Goal: Task Accomplishment & Management: Complete application form

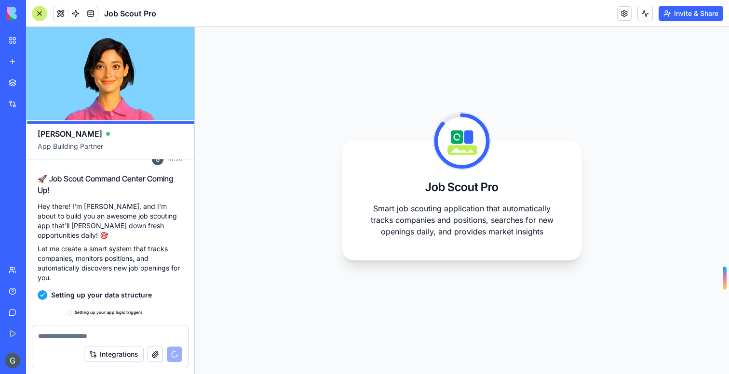
scroll to position [191, 0]
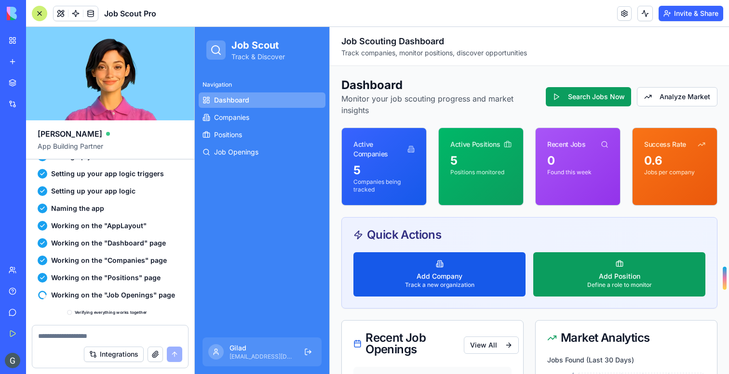
scroll to position [310, 0]
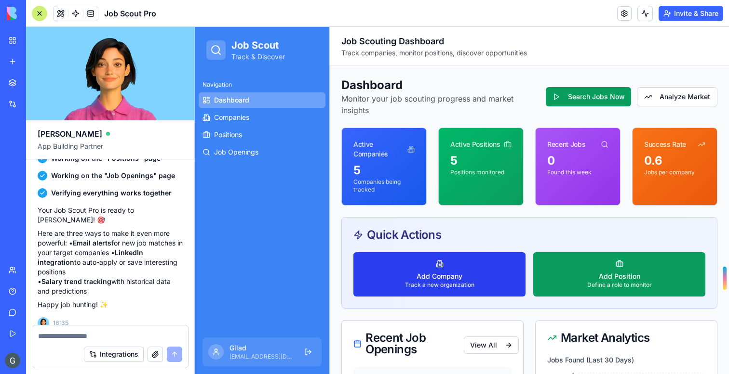
click at [415, 260] on button "Add Company Track a new organization" at bounding box center [439, 275] width 172 height 44
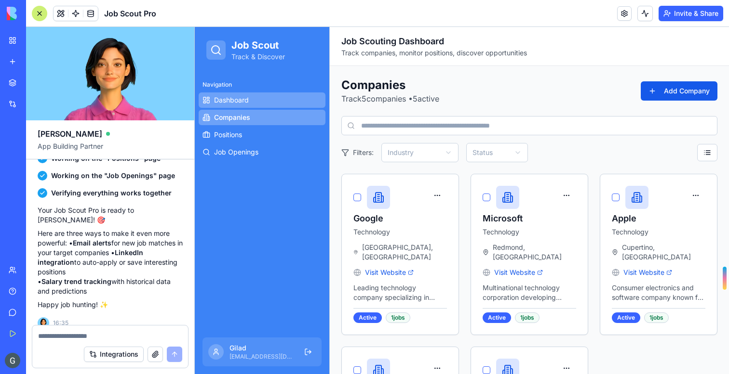
click at [255, 103] on link "Dashboard" at bounding box center [262, 100] width 127 height 15
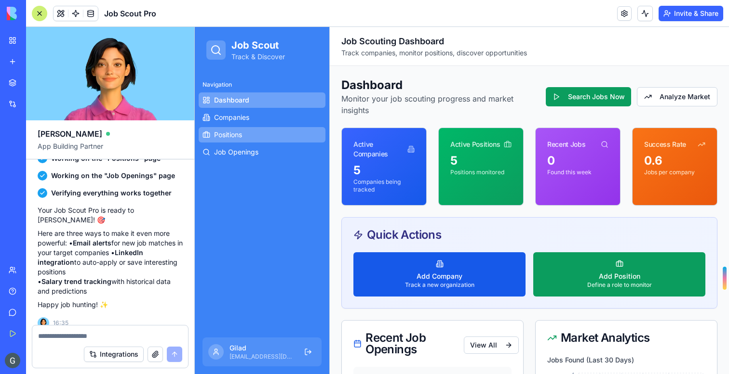
click at [239, 140] on link "Positions" at bounding box center [262, 134] width 127 height 15
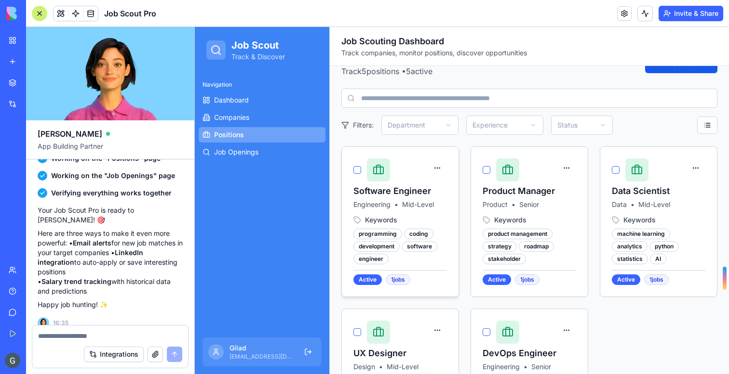
scroll to position [36, 0]
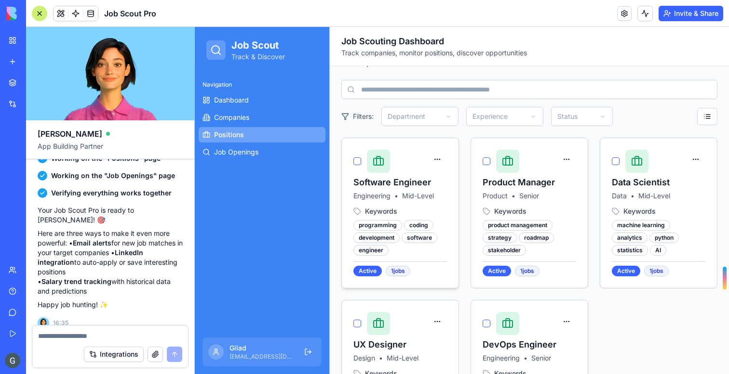
click at [361, 159] on div at bounding box center [371, 161] width 37 height 23
click at [359, 162] on button "button" at bounding box center [357, 162] width 8 height 8
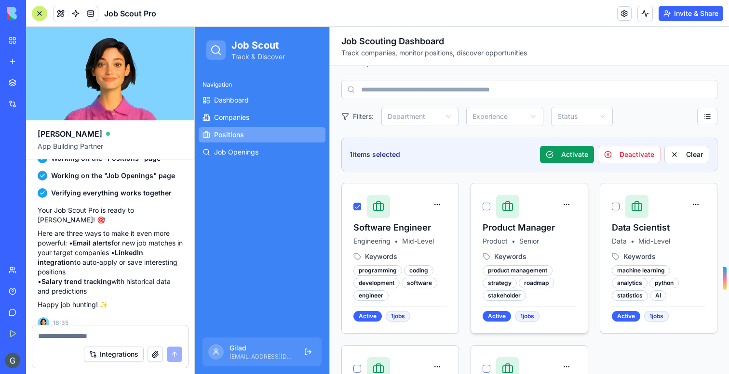
click at [484, 207] on button "button" at bounding box center [486, 207] width 8 height 8
click at [616, 208] on button "button" at bounding box center [616, 207] width 8 height 8
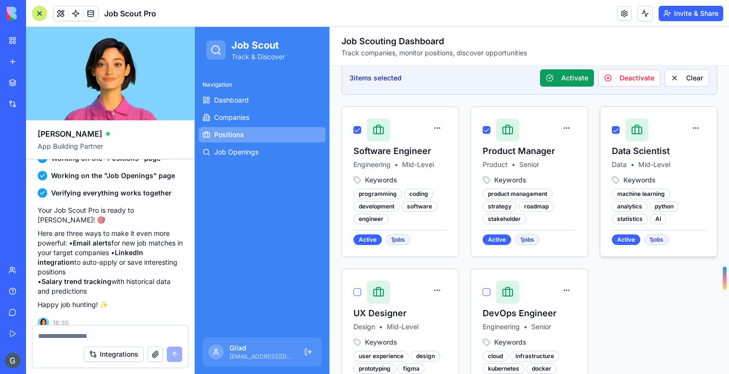
scroll to position [170, 0]
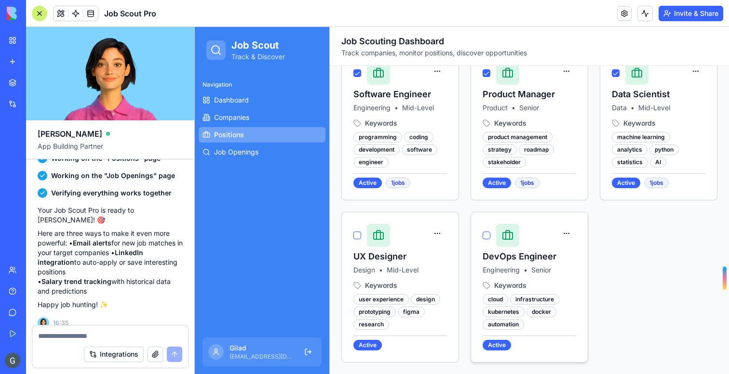
click at [486, 234] on button "button" at bounding box center [486, 236] width 8 height 8
click at [358, 236] on button "button" at bounding box center [357, 236] width 8 height 8
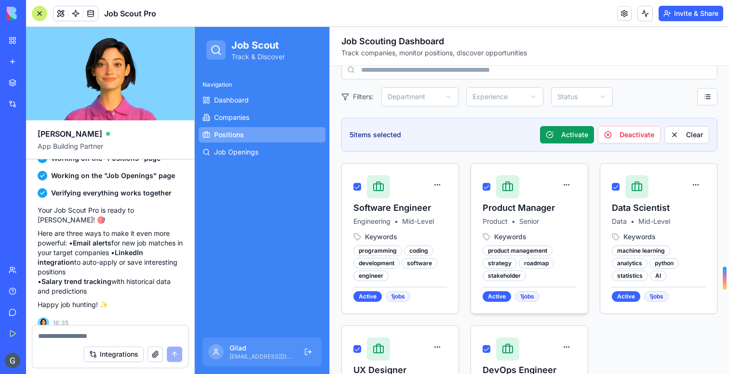
scroll to position [45, 0]
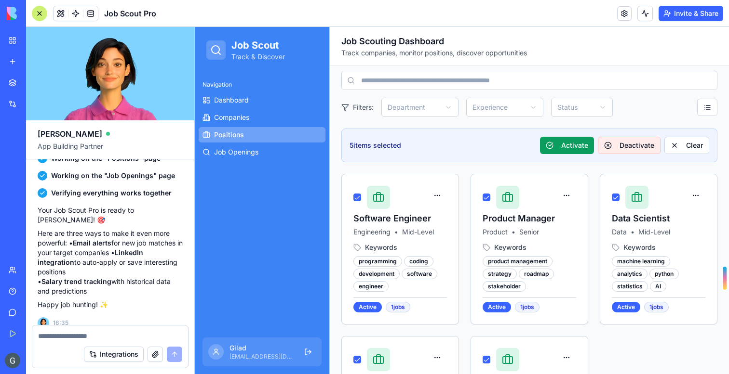
click at [644, 151] on button "Deactivate" at bounding box center [629, 145] width 63 height 17
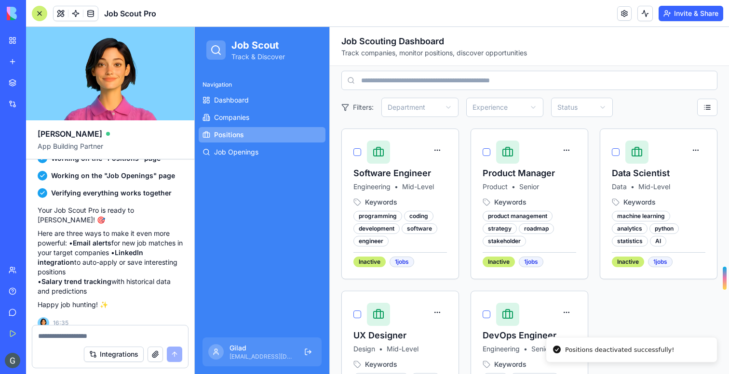
click at [229, 133] on span "Positions" at bounding box center [229, 135] width 30 height 10
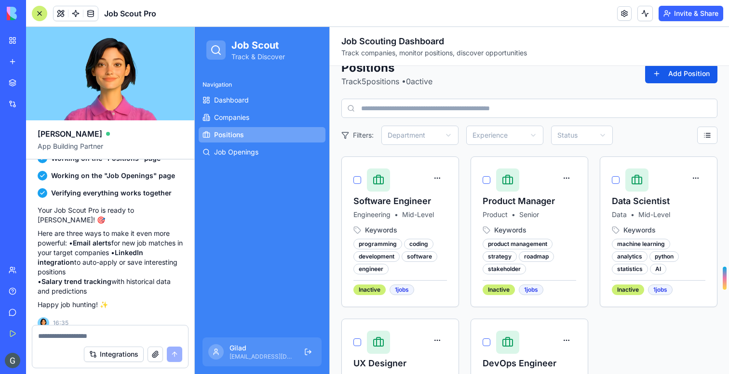
scroll to position [0, 0]
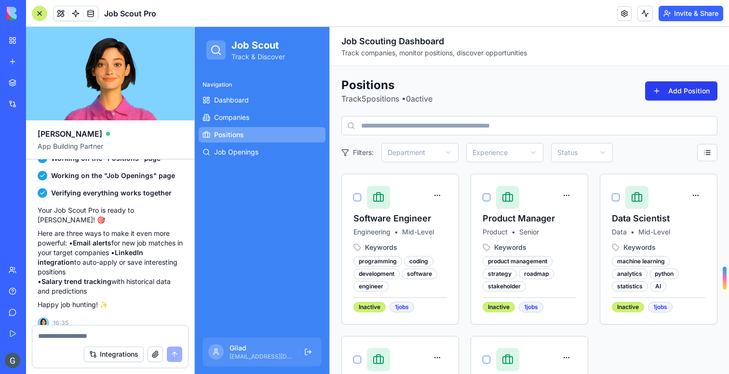
click at [671, 85] on button "Add Position" at bounding box center [681, 90] width 72 height 19
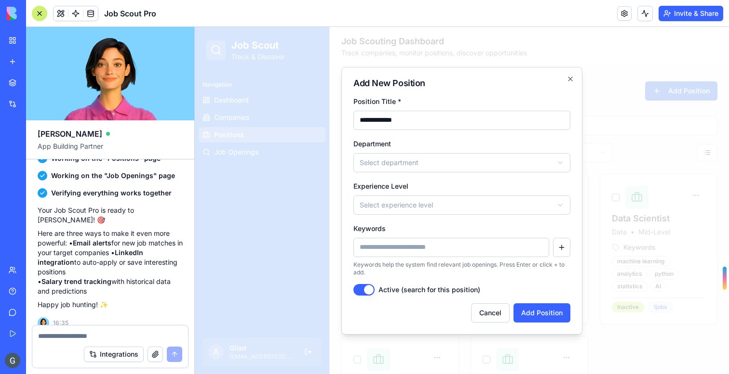
type input "**********"
click at [443, 167] on body "**********" at bounding box center [462, 263] width 534 height 472
click at [394, 205] on body "**********" at bounding box center [462, 263] width 534 height 472
click at [402, 255] on input "Keywords" at bounding box center [451, 247] width 196 height 19
type input "*"
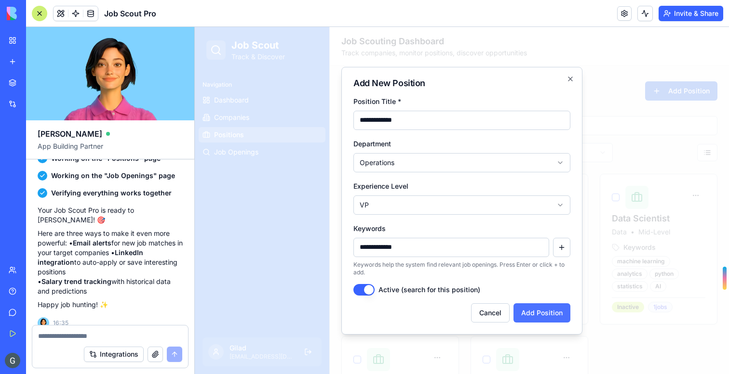
type input "**********"
click at [527, 312] on button "Add Position" at bounding box center [541, 313] width 57 height 19
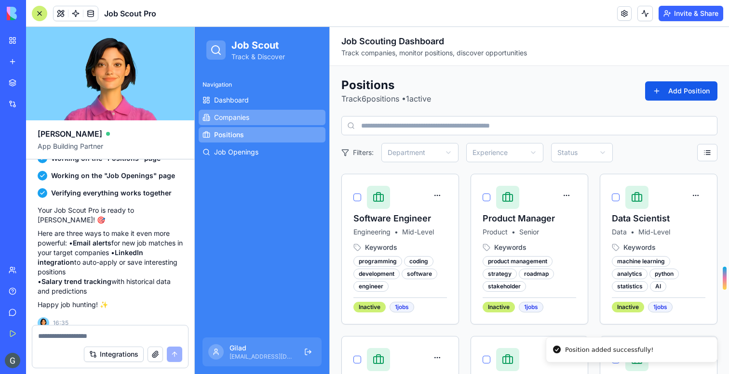
click at [253, 115] on link "Companies" at bounding box center [262, 117] width 127 height 15
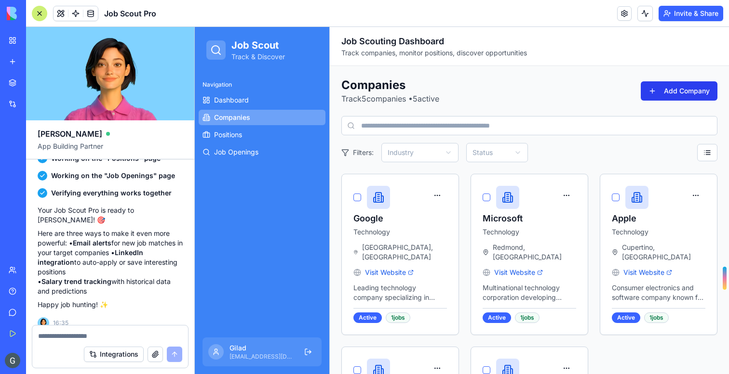
click at [677, 92] on button "Add Company" at bounding box center [679, 90] width 77 height 19
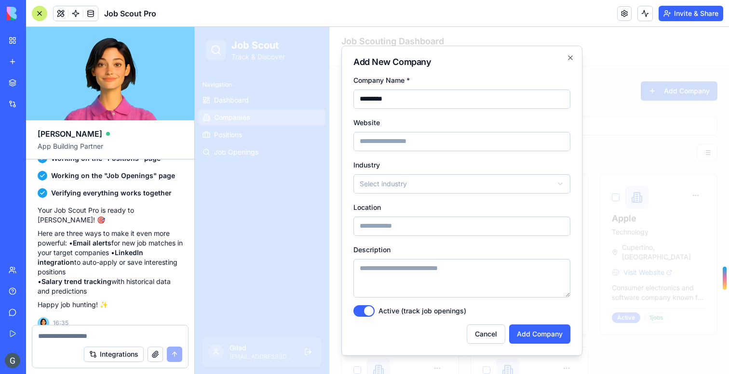
type input "*********"
click at [428, 139] on input "Website" at bounding box center [461, 141] width 217 height 19
paste input "**********"
type input "**********"
click at [405, 188] on body "Job Scout Track & Discover Navigation Dashboard Companies Positions Job Opening…" at bounding box center [462, 273] width 534 height 493
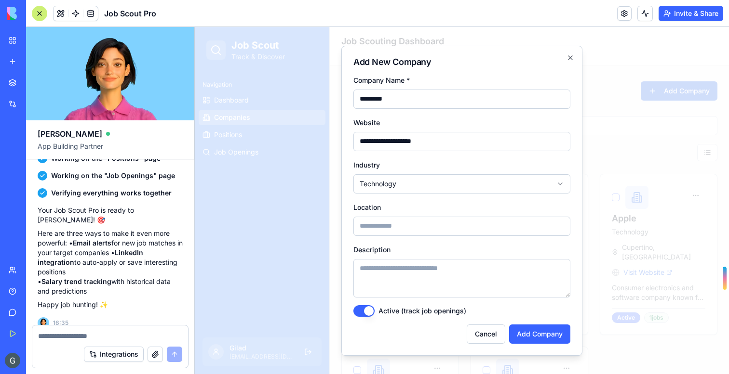
click at [390, 224] on input "Location" at bounding box center [461, 226] width 217 height 19
type input "********"
click at [534, 336] on button "Add Company" at bounding box center [539, 334] width 61 height 19
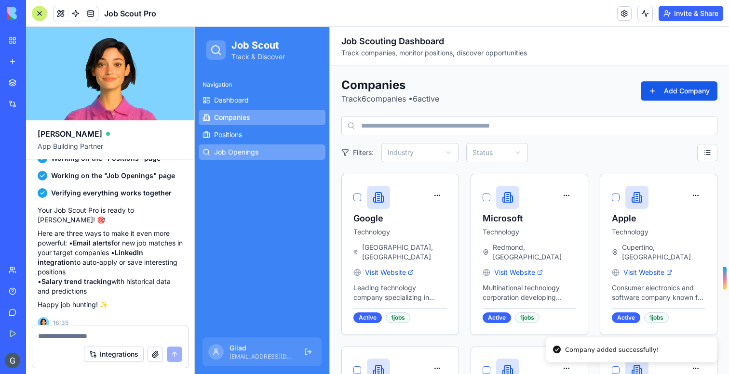
click at [242, 155] on span "Job Openings" at bounding box center [236, 152] width 44 height 10
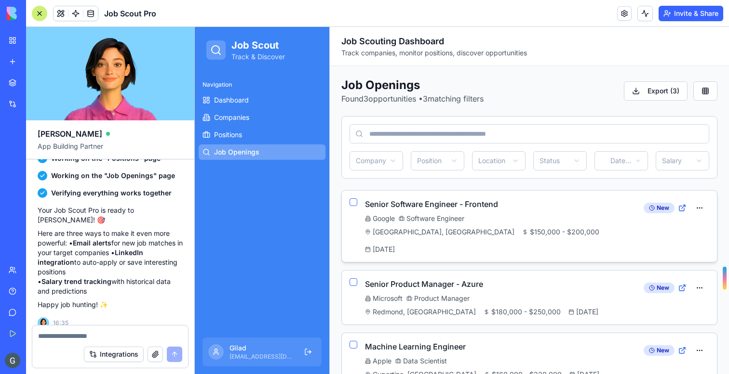
scroll to position [8, 0]
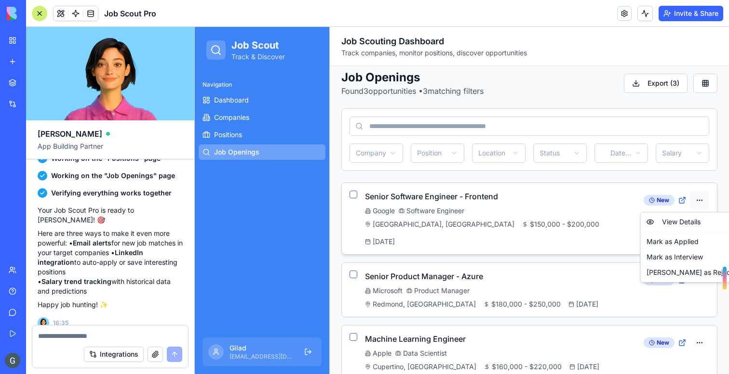
click at [706, 194] on html "Job Scout Track & Discover Navigation Dashboard Companies Positions Job Opening…" at bounding box center [462, 205] width 534 height 373
click at [721, 188] on html "Job Scout Track & Discover Navigation Dashboard Companies Positions Job Opening…" at bounding box center [462, 205] width 534 height 373
click at [353, 196] on button "button" at bounding box center [353, 195] width 8 height 8
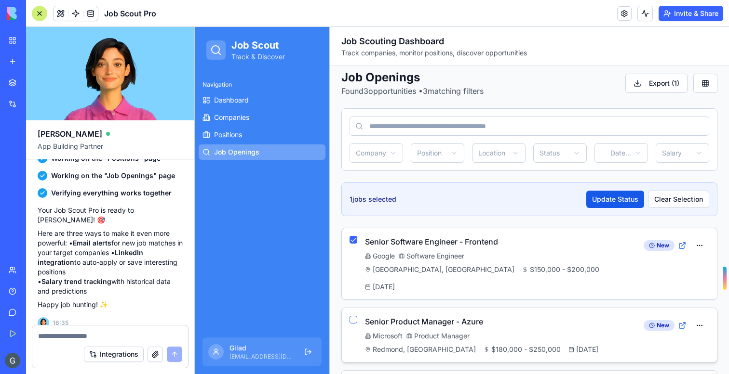
click at [356, 316] on button "button" at bounding box center [353, 320] width 8 height 8
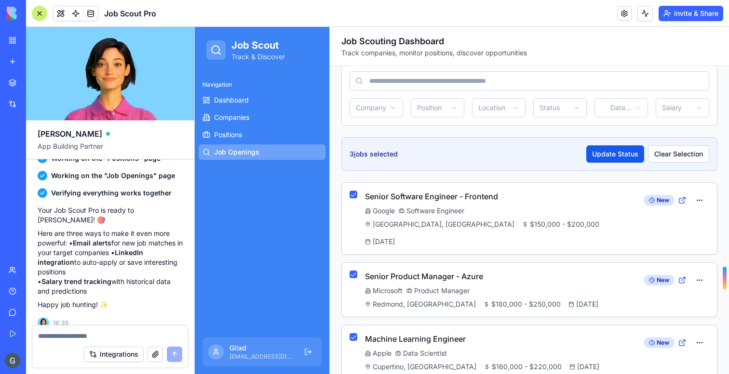
scroll to position [0, 0]
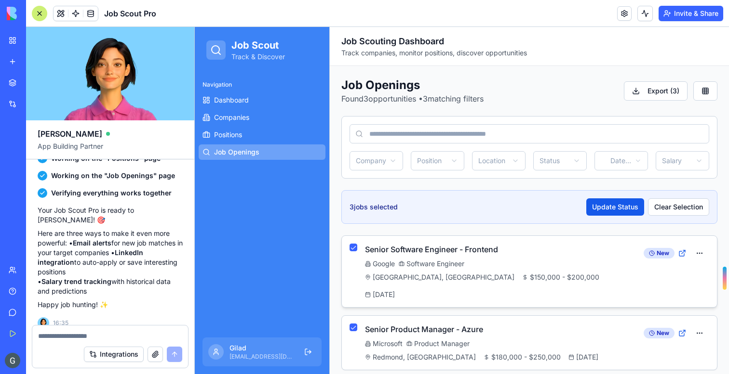
click at [351, 246] on button "button" at bounding box center [353, 248] width 8 height 8
click at [354, 324] on button "button" at bounding box center [353, 328] width 8 height 8
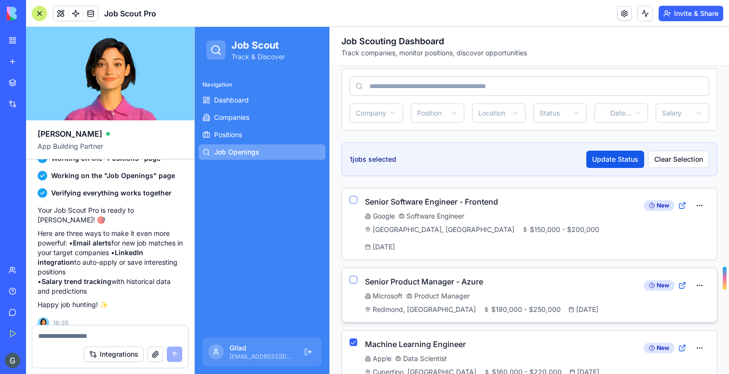
scroll to position [53, 0]
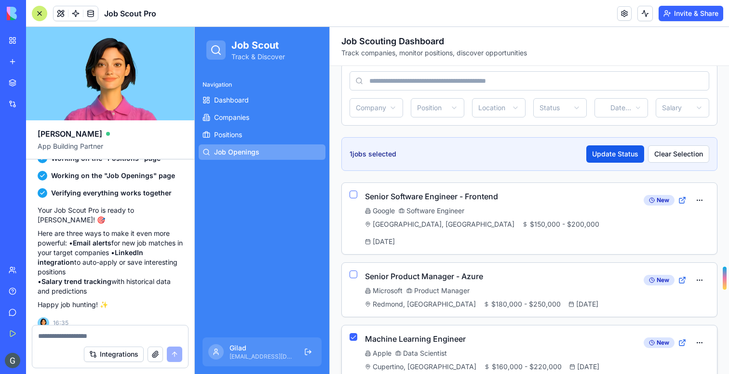
click at [353, 326] on div "Machine Learning Engineer Apple Data Scientist Cupertino, [GEOGRAPHIC_DATA] $16…" at bounding box center [529, 353] width 375 height 54
click at [355, 334] on button "button" at bounding box center [353, 338] width 8 height 8
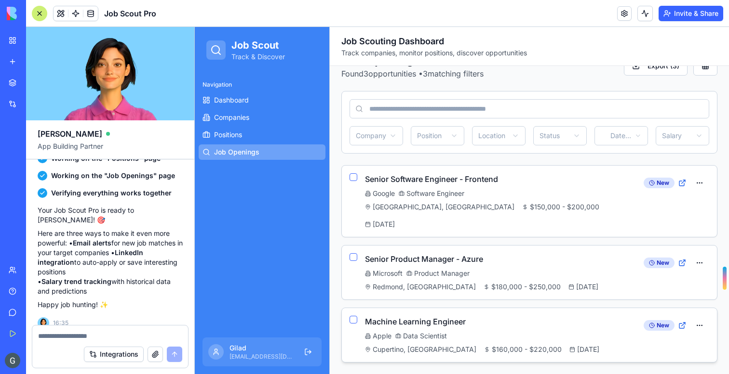
scroll to position [8, 0]
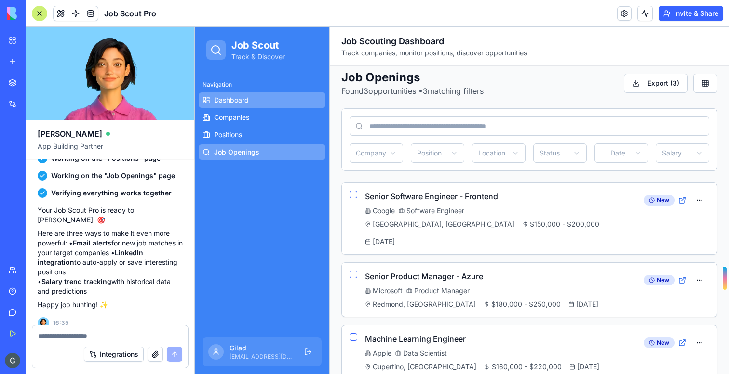
click at [250, 104] on link "Dashboard" at bounding box center [262, 100] width 127 height 15
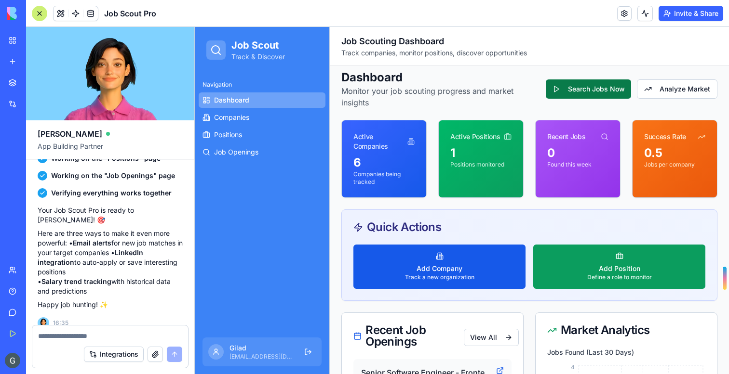
click at [584, 84] on button "Search Jobs Now" at bounding box center [588, 89] width 85 height 19
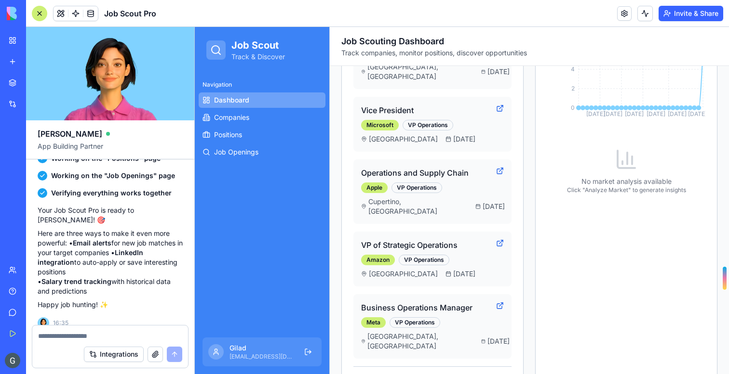
scroll to position [355, 0]
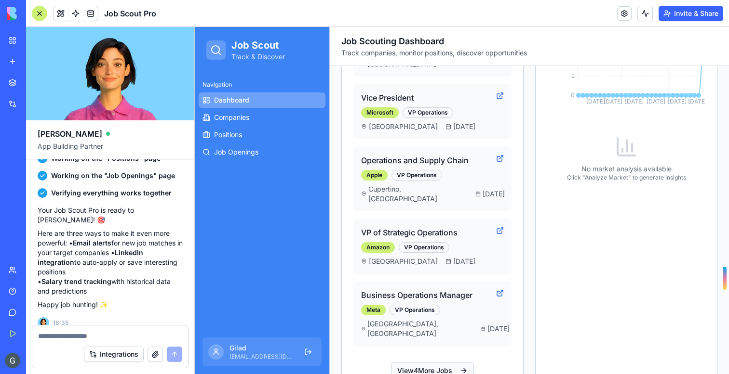
click at [454, 362] on button "View 4 More Jobs" at bounding box center [432, 370] width 83 height 17
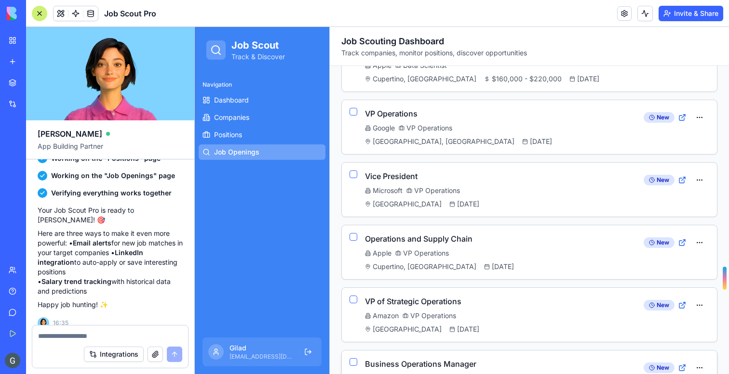
scroll to position [384, 0]
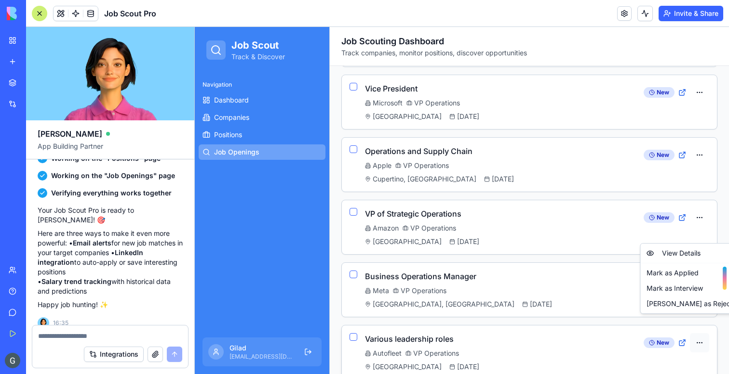
click at [702, 323] on html "Job Scout Track & Discover Navigation Dashboard Companies Positions Job Opening…" at bounding box center [462, 17] width 534 height 748
click at [681, 252] on div "View Details" at bounding box center [693, 253] width 102 height 15
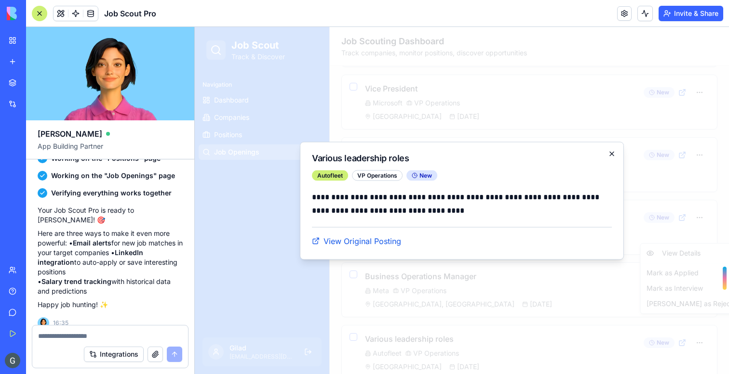
click at [612, 155] on icon "button" at bounding box center [612, 154] width 8 height 8
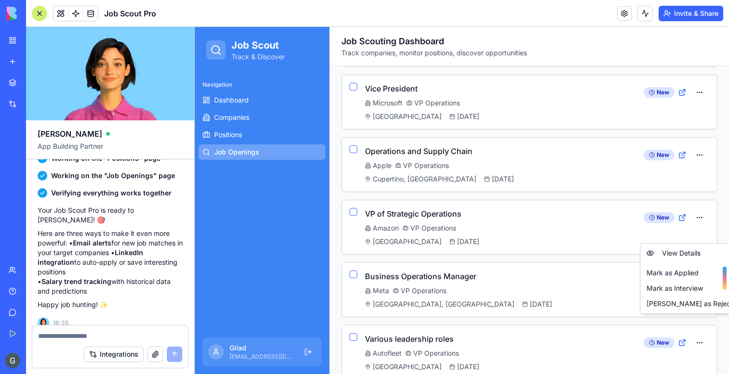
click at [495, 257] on html "Job Scout Track & Discover Navigation Dashboard Companies Positions Job Opening…" at bounding box center [462, 17] width 534 height 748
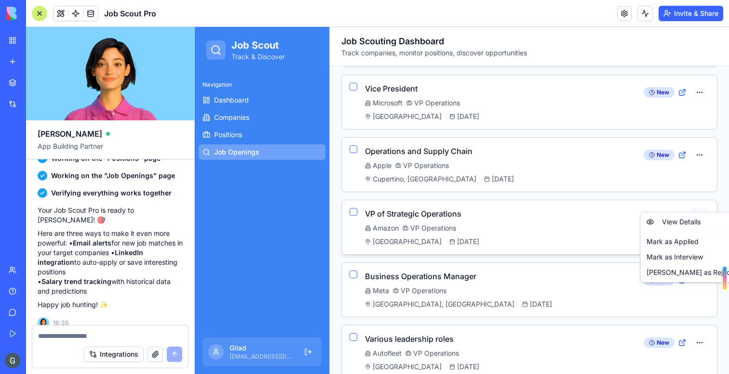
click at [700, 199] on html "Job Scout Track & Discover Navigation Dashboard Companies Positions Job Opening…" at bounding box center [462, 17] width 534 height 748
click at [685, 222] on div "View Details" at bounding box center [693, 221] width 102 height 15
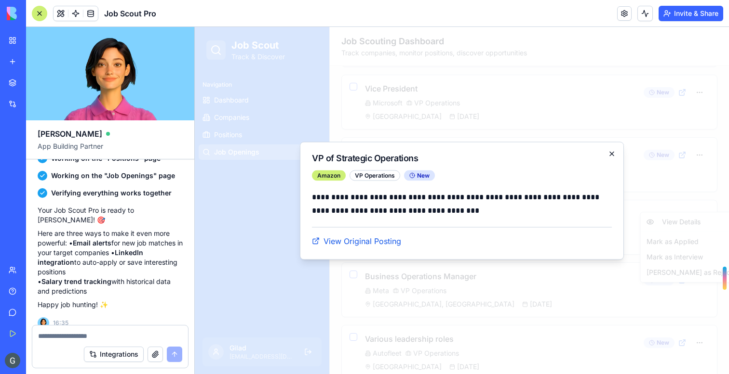
click at [611, 155] on icon "button" at bounding box center [612, 154] width 8 height 8
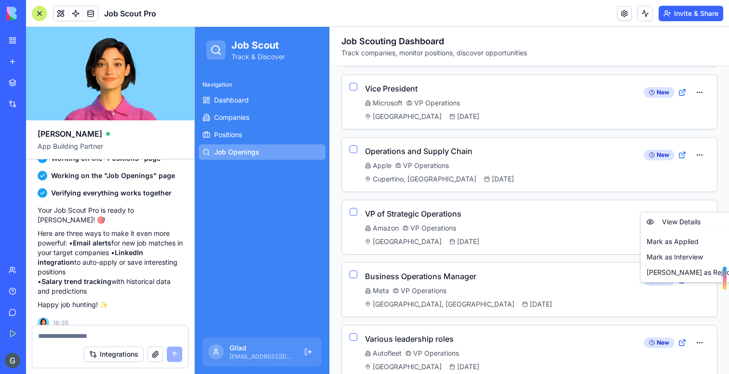
click at [592, 177] on html "Job Scout Track & Discover Navigation Dashboard Companies Positions Job Opening…" at bounding box center [462, 17] width 534 height 748
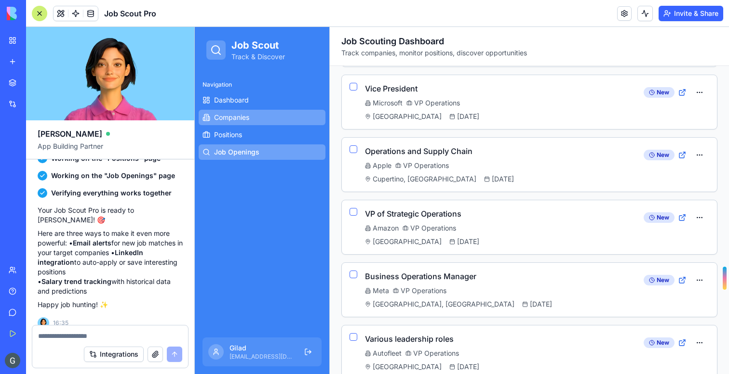
click at [246, 123] on link "Companies" at bounding box center [262, 117] width 127 height 15
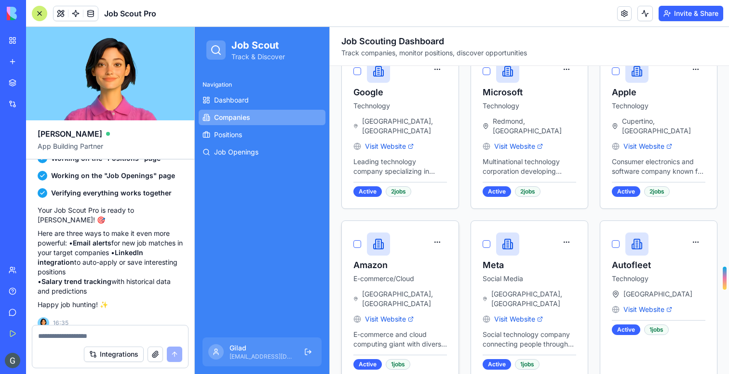
click at [359, 241] on button "button" at bounding box center [357, 245] width 8 height 8
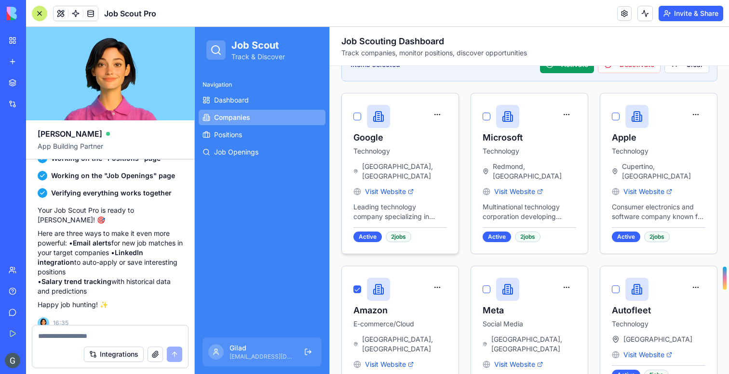
click at [354, 118] on button "button" at bounding box center [357, 117] width 8 height 8
click at [481, 119] on div "Microsoft Technology" at bounding box center [529, 128] width 117 height 68
click at [488, 120] on button "button" at bounding box center [486, 117] width 8 height 8
click at [612, 119] on button "button" at bounding box center [616, 117] width 8 height 8
click at [488, 286] on button "button" at bounding box center [486, 290] width 8 height 8
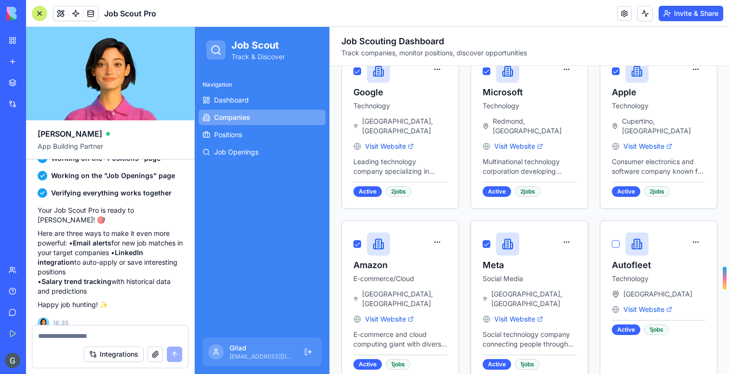
scroll to position [0, 0]
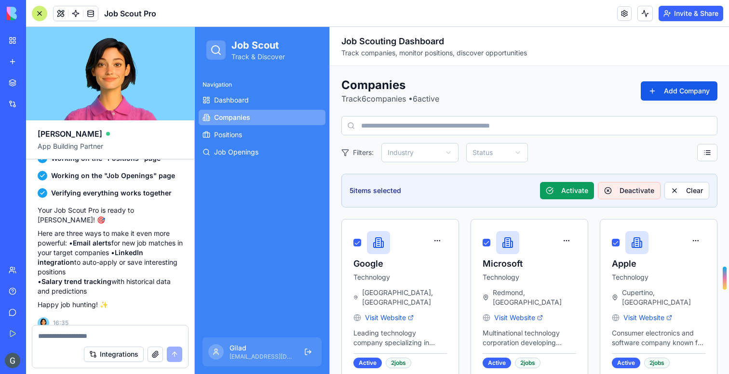
click at [649, 195] on button "Deactivate" at bounding box center [629, 190] width 63 height 17
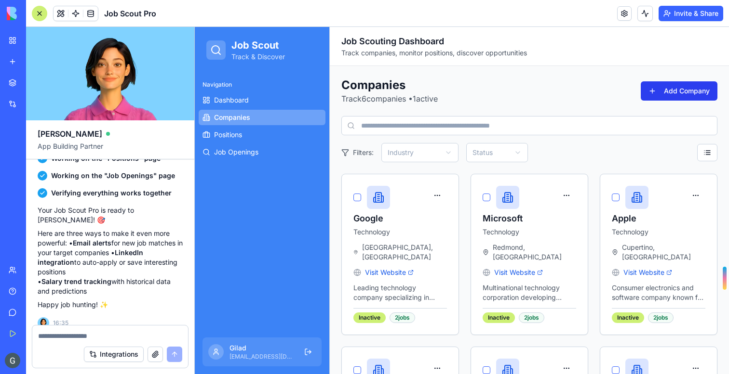
click at [657, 98] on button "Add Company" at bounding box center [679, 90] width 77 height 19
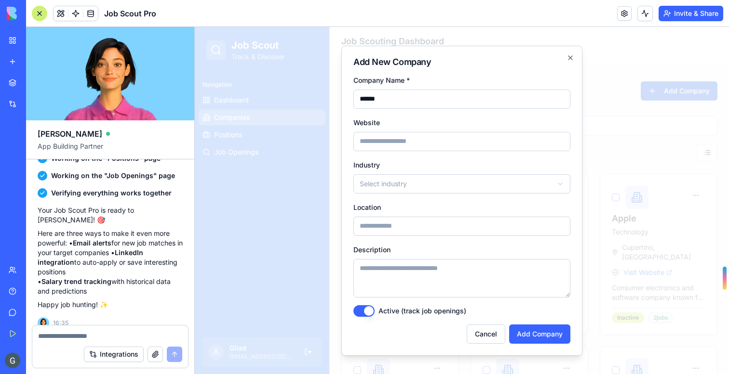
type input "******"
paste input "**********"
type input "**********"
click at [535, 323] on form "**********" at bounding box center [461, 209] width 217 height 270
click at [534, 332] on button "Add Company" at bounding box center [539, 334] width 61 height 19
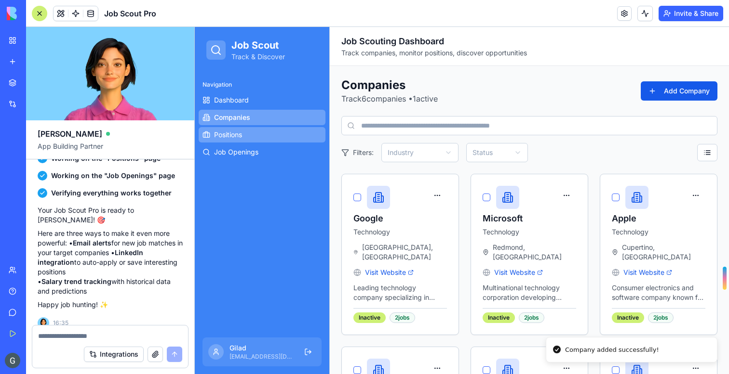
click at [233, 135] on span "Positions" at bounding box center [228, 135] width 28 height 10
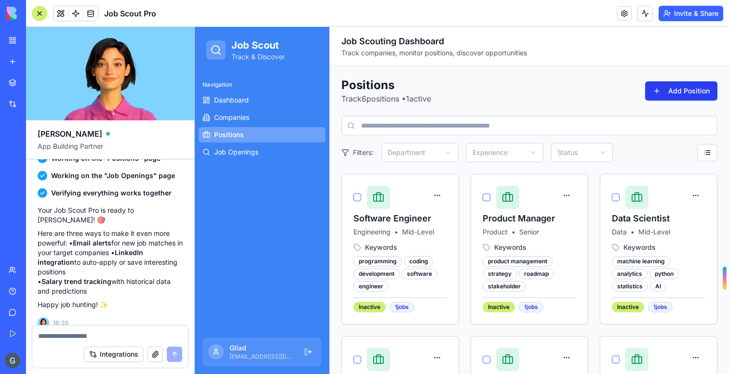
click at [668, 99] on button "Add Position" at bounding box center [681, 90] width 72 height 19
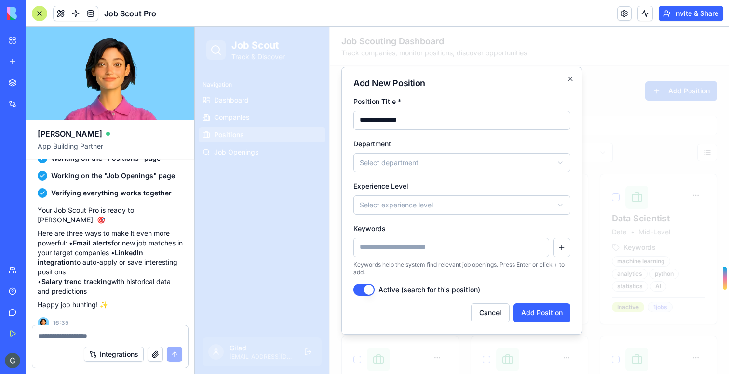
click at [422, 117] on input "**********" at bounding box center [461, 120] width 217 height 19
type input "**********"
click at [393, 169] on body "**********" at bounding box center [462, 263] width 534 height 472
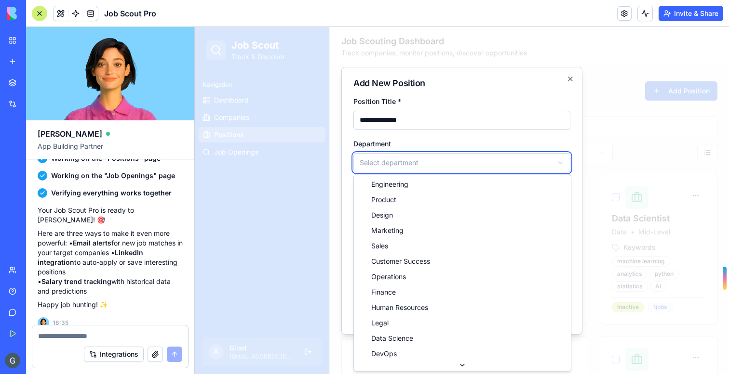
click at [390, 169] on body "**********" at bounding box center [462, 263] width 534 height 472
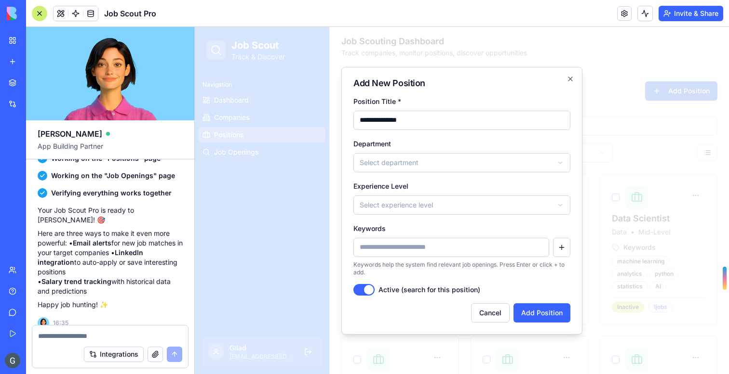
click at [390, 169] on body "**********" at bounding box center [462, 263] width 534 height 472
click at [371, 251] on input "Keywords" at bounding box center [451, 247] width 196 height 19
type input "*******"
click at [529, 308] on button "Add Position" at bounding box center [541, 313] width 57 height 19
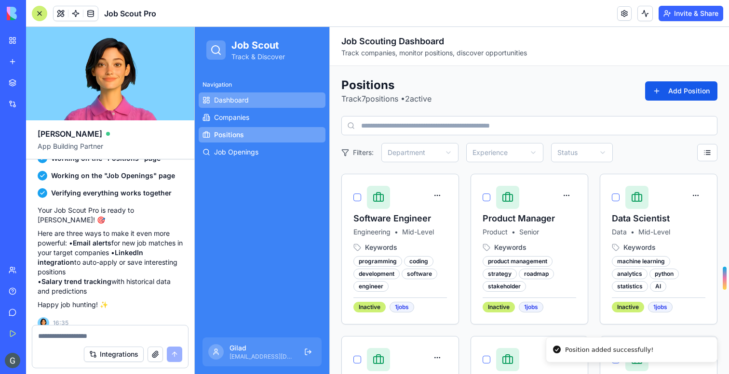
click at [254, 95] on link "Dashboard" at bounding box center [262, 100] width 127 height 15
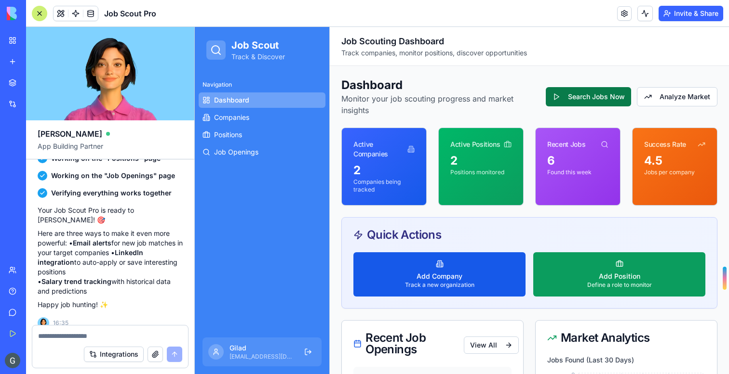
click at [567, 92] on button "Search Jobs Now" at bounding box center [588, 96] width 85 height 19
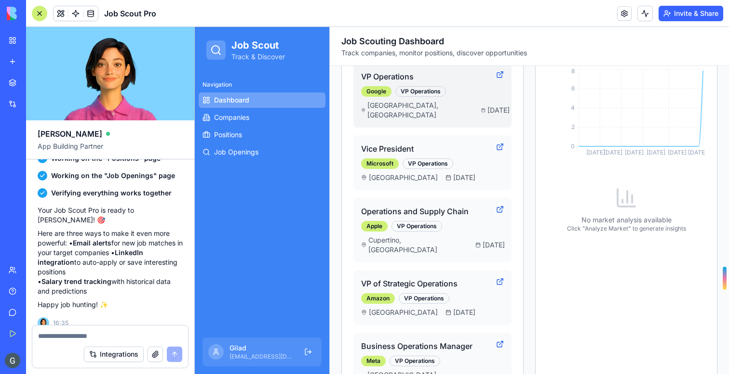
scroll to position [344, 0]
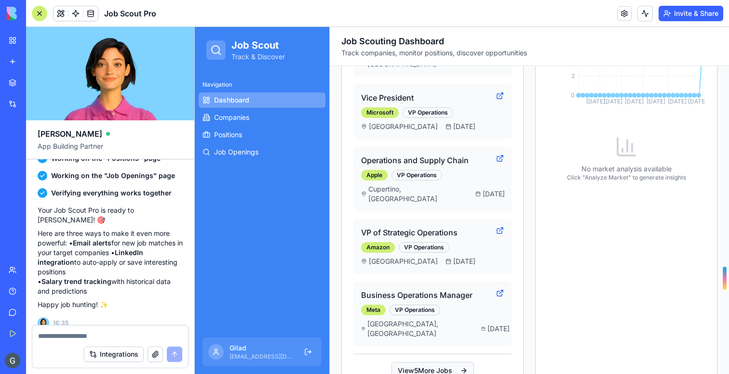
click at [438, 362] on button "View 5 More Jobs" at bounding box center [432, 370] width 82 height 17
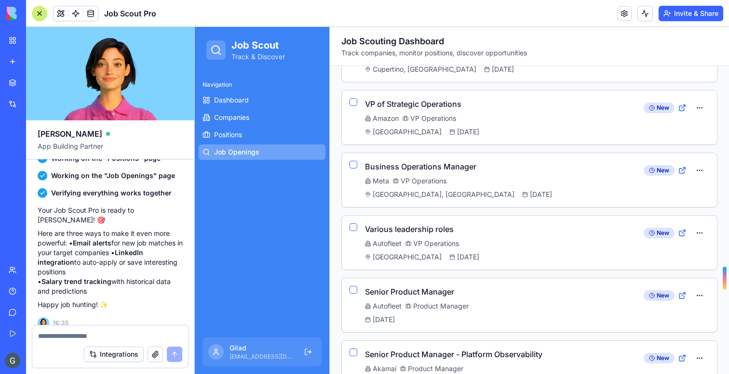
scroll to position [509, 0]
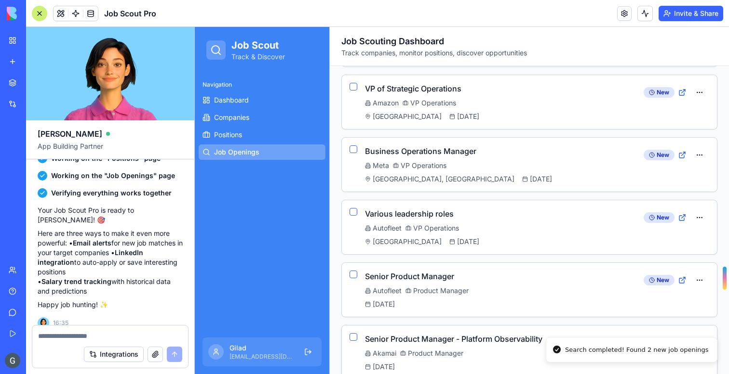
click at [458, 334] on h3 "Senior Product Manager - Platform Observability" at bounding box center [500, 340] width 271 height 12
click at [685, 340] on icon at bounding box center [684, 341] width 2 height 2
